Goal: Navigation & Orientation: Find specific page/section

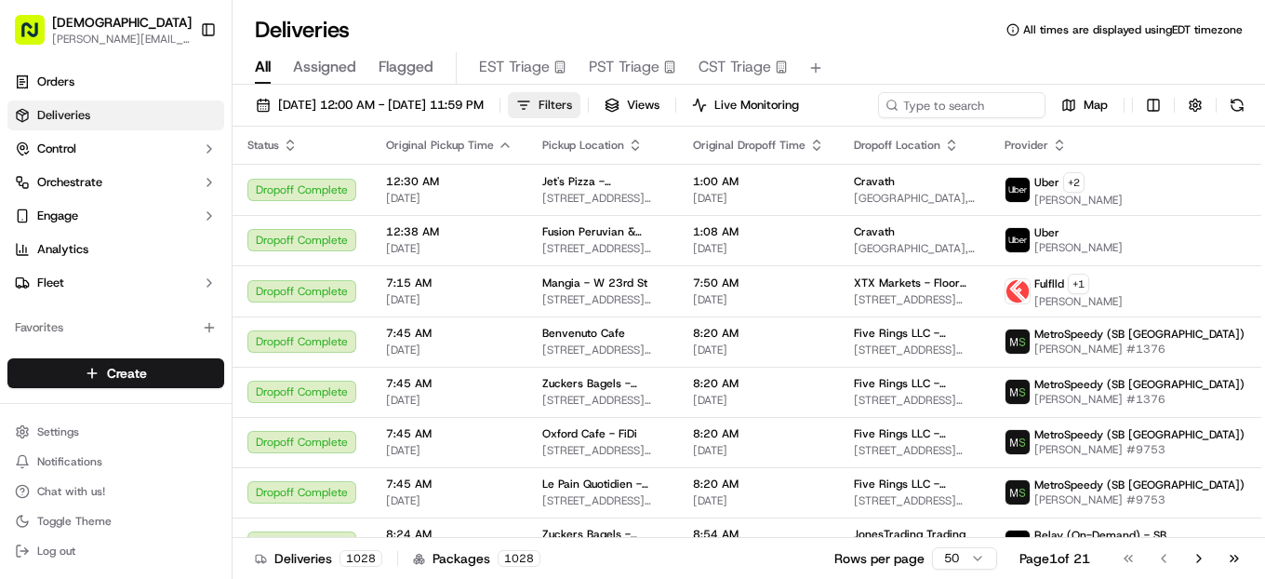
click at [572, 104] on span "Filters" at bounding box center [555, 105] width 33 height 17
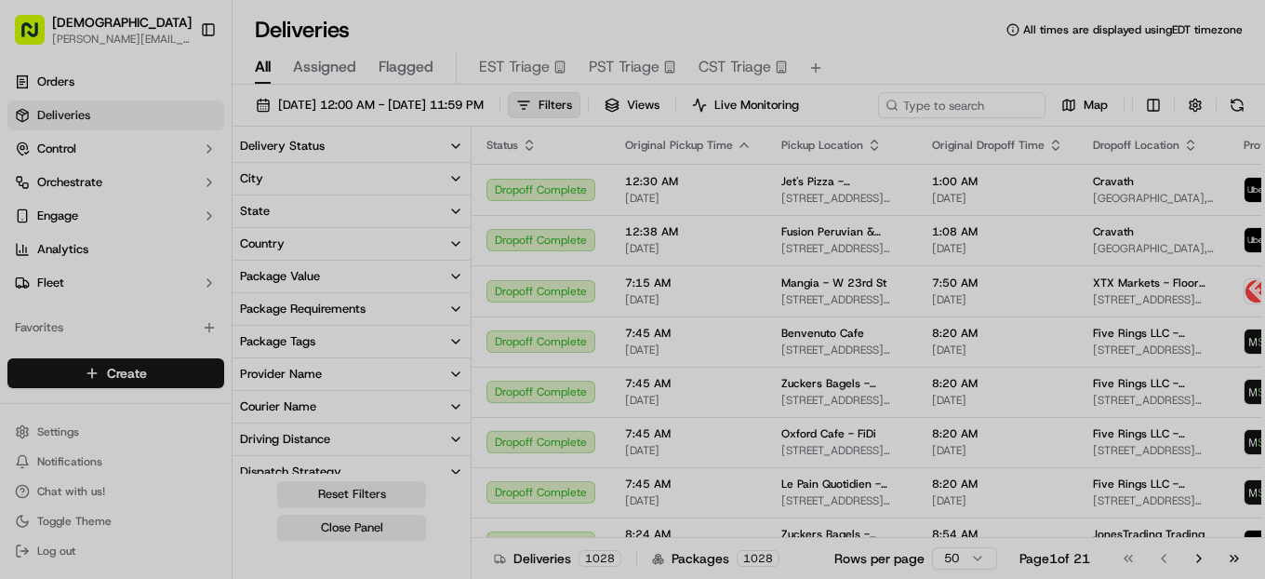
click at [974, 100] on body "Sharebite [PERSON_NAME][EMAIL_ADDRESS][DOMAIN_NAME] Toggle Sidebar Orders Deliv…" at bounding box center [632, 289] width 1265 height 579
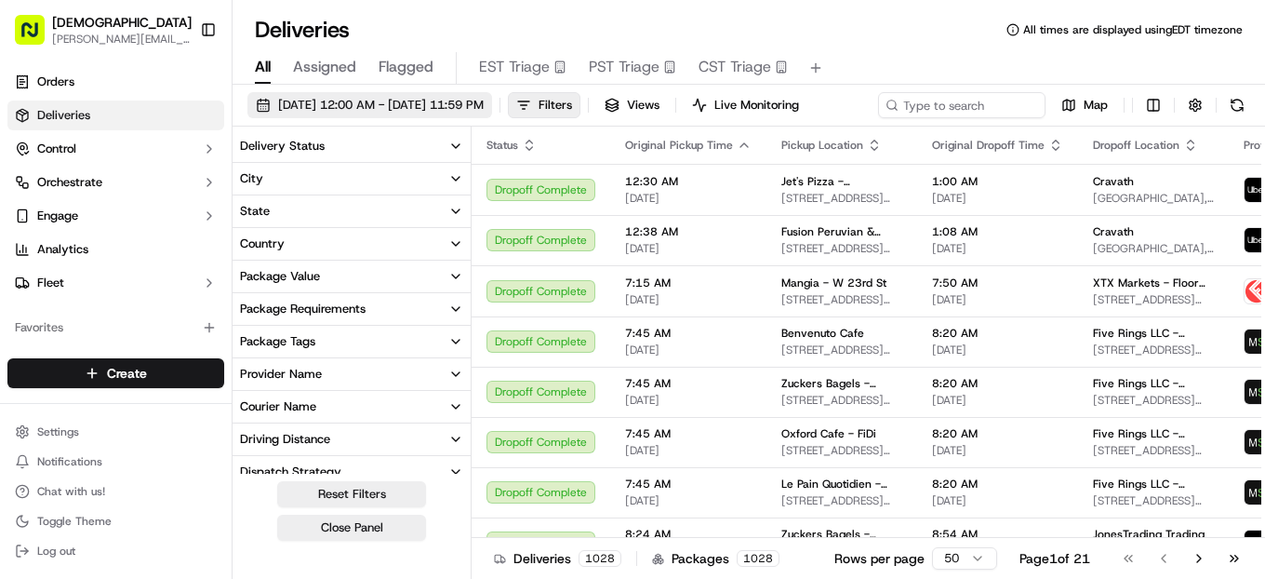
click at [484, 102] on span "[DATE] 12:00 AM - [DATE] 11:59 PM" at bounding box center [381, 105] width 206 height 17
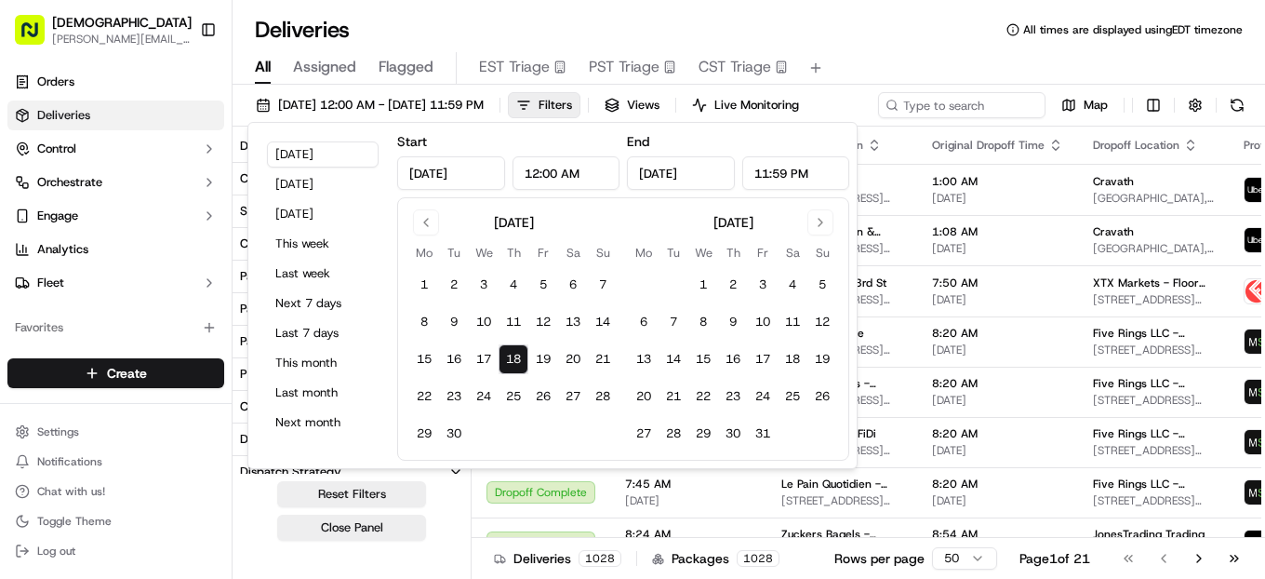
click at [967, 56] on div "All Assigned Flagged EST Triage PST Triage CST Triage" at bounding box center [749, 68] width 1033 height 33
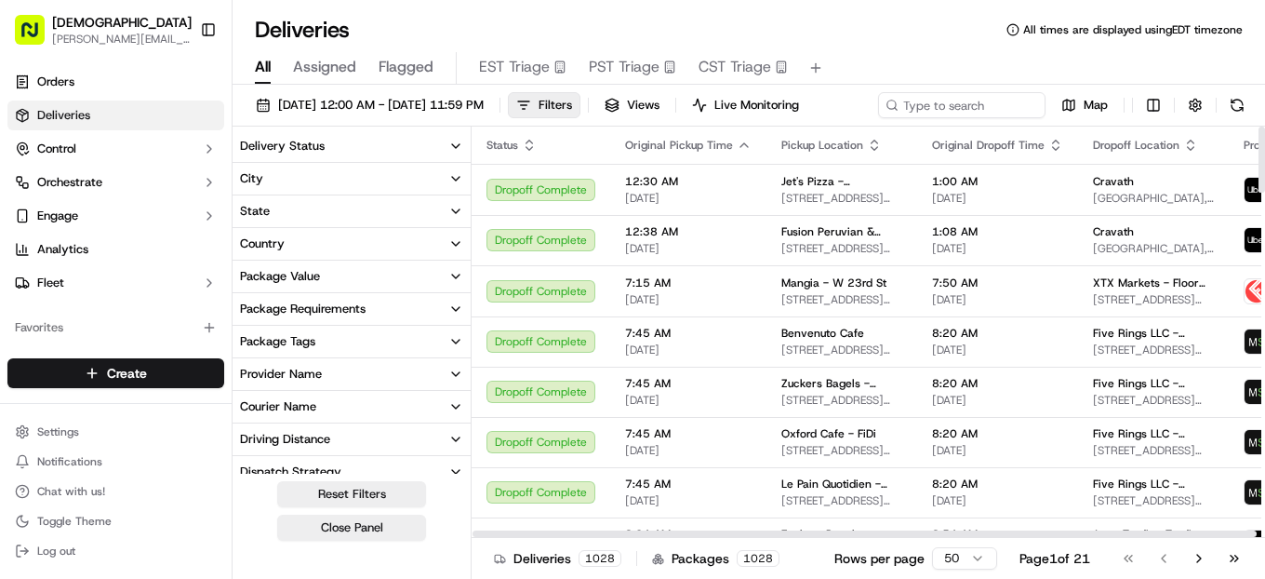
click at [704, 127] on div "[DATE] 12:00 AM - [DATE] 11:59 PM Filters Views Live Monitoring Map" at bounding box center [749, 109] width 1033 height 34
click at [671, 127] on div "[DATE] 12:00 AM - [DATE] 11:59 PM Filters Views Live Monitoring Map" at bounding box center [749, 109] width 1033 height 34
click at [825, 123] on div "[DATE] 12:00 AM - [DATE] 11:59 PM Filters Views Live Monitoring Map" at bounding box center [749, 109] width 1033 height 34
click at [762, 127] on div "[DATE] 12:00 AM - [DATE] 11:59 PM Filters Views Live Monitoring Map" at bounding box center [749, 109] width 1033 height 34
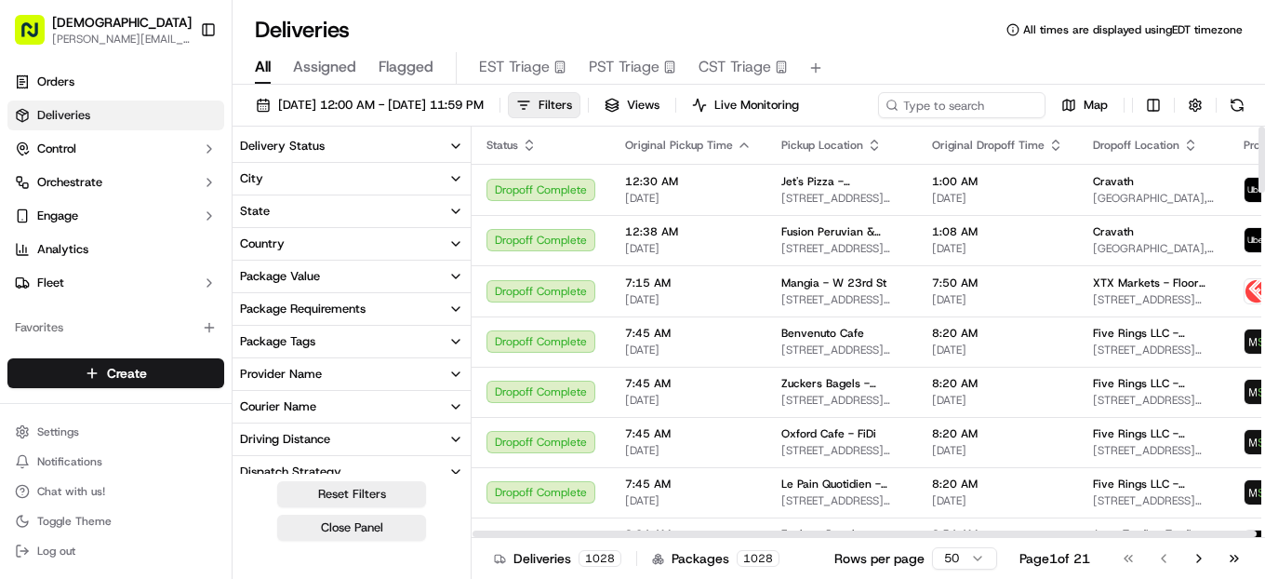
click at [728, 127] on div "[DATE] 12:00 AM - [DATE] 11:59 PM Filters Views Live Monitoring Map" at bounding box center [749, 109] width 1033 height 34
click at [705, 127] on div "[DATE] 12:00 AM - [DATE] 11:59 PM Filters Views Live Monitoring Map" at bounding box center [749, 109] width 1033 height 34
click at [878, 118] on div "Map" at bounding box center [1064, 105] width 372 height 26
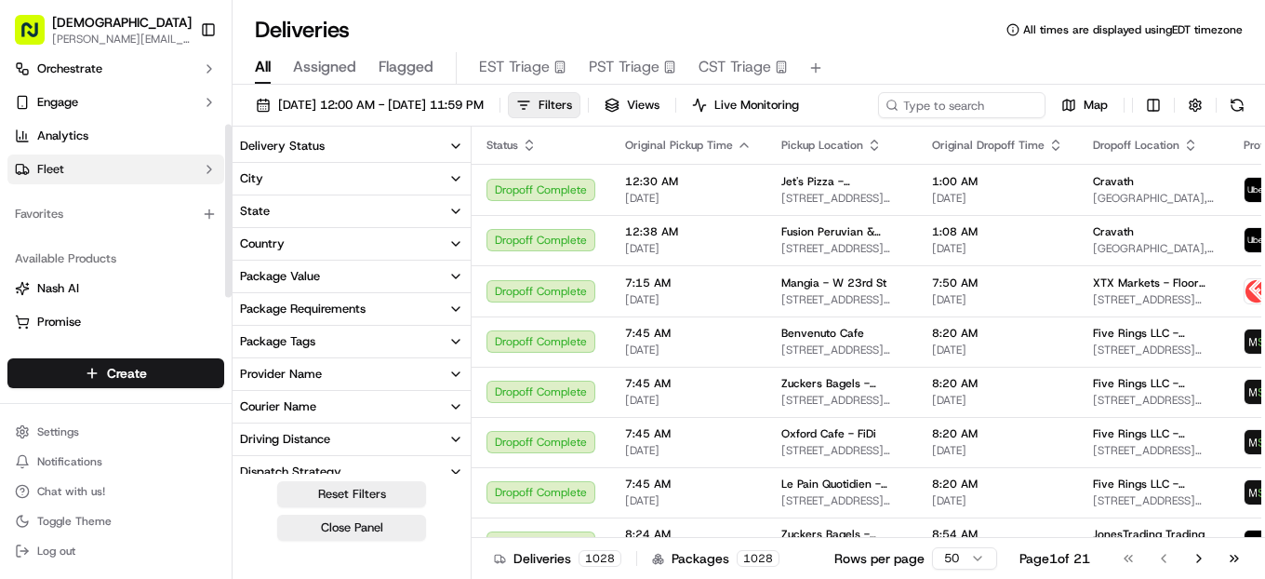
scroll to position [106, 0]
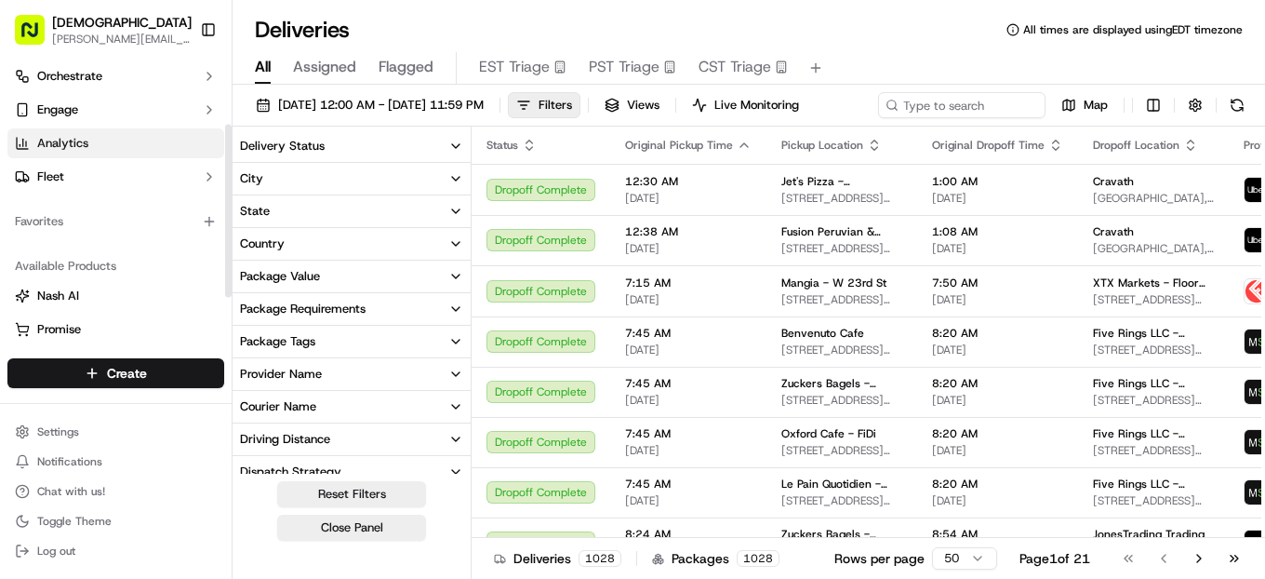
click at [87, 135] on span "Analytics" at bounding box center [62, 143] width 51 height 17
